Goal: Transaction & Acquisition: Purchase product/service

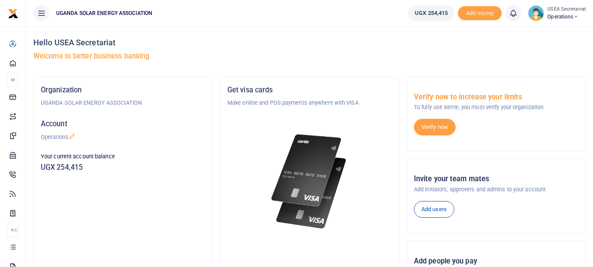
scroll to position [44, 0]
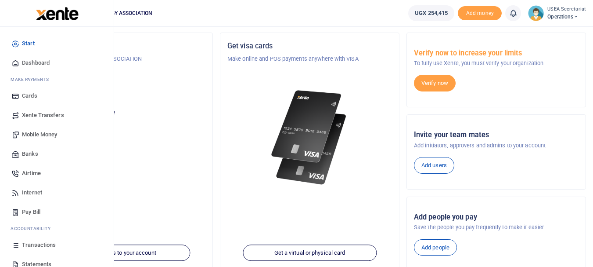
click at [38, 133] on span "Mobile Money" at bounding box center [39, 134] width 35 height 9
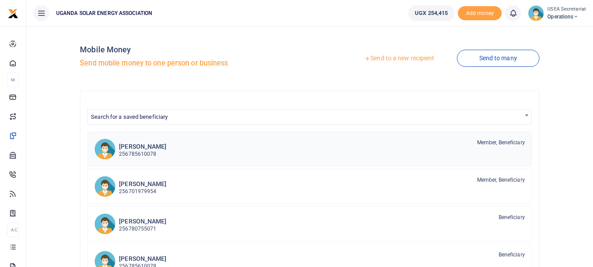
click at [135, 154] on p "256785610078" at bounding box center [142, 154] width 47 height 8
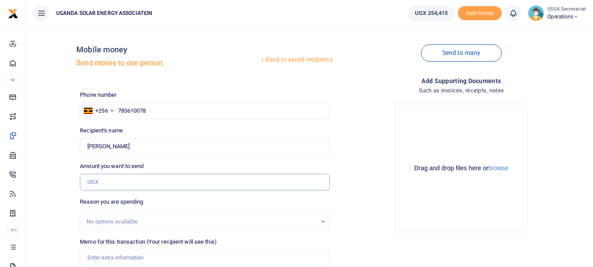
click at [121, 186] on input "Amount you want to send" at bounding box center [204, 181] width 249 height 17
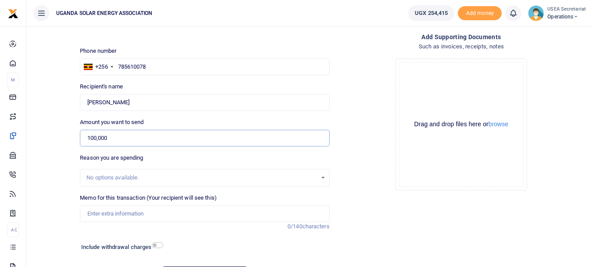
type input "100,000"
click at [142, 218] on input "Memo for this transaction (Your recipient will see this)" at bounding box center [204, 213] width 249 height 17
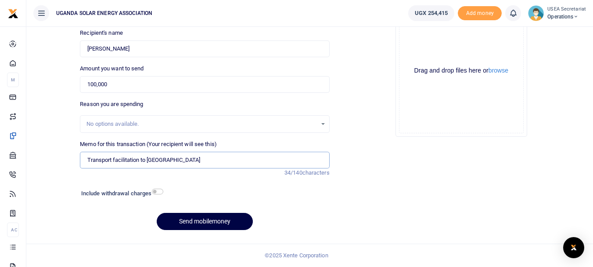
type input "Transport facilitation to Luweero"
click at [159, 192] on input "checkbox" at bounding box center [157, 191] width 11 height 6
checkbox input "true"
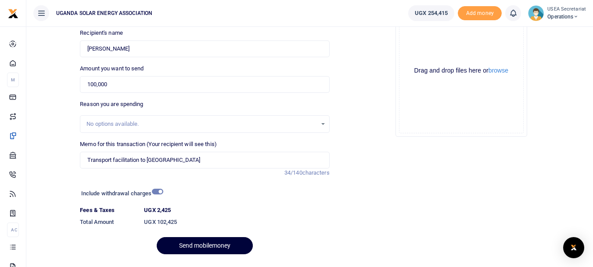
click at [199, 239] on button "Send mobilemoney" at bounding box center [205, 245] width 96 height 17
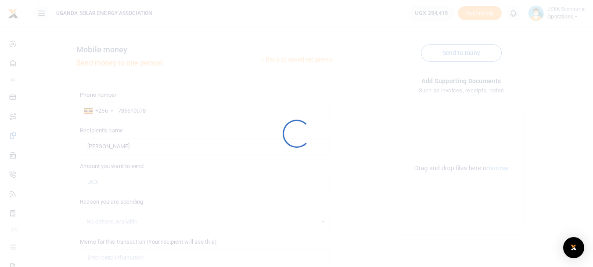
scroll to position [97, 0]
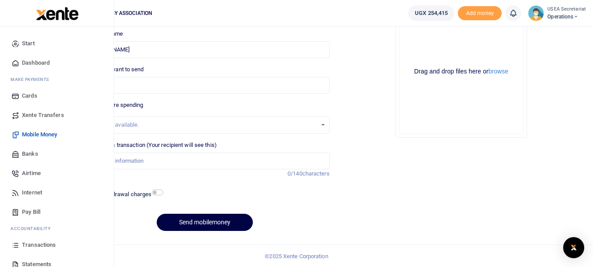
click at [34, 242] on span "Transactions" at bounding box center [39, 244] width 34 height 9
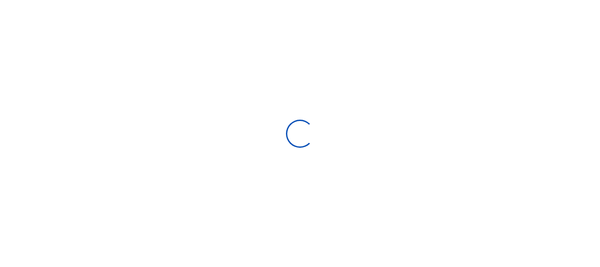
select select
type input "[DATE] - [DATE]"
